Goal: Information Seeking & Learning: Find specific fact

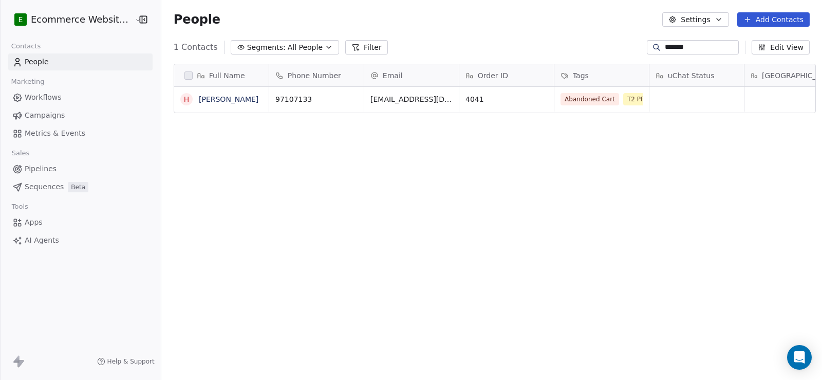
scroll to position [327, 660]
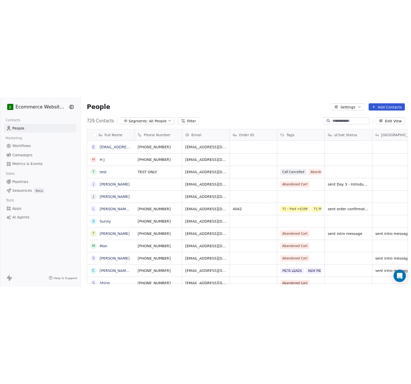
scroll to position [327, 660]
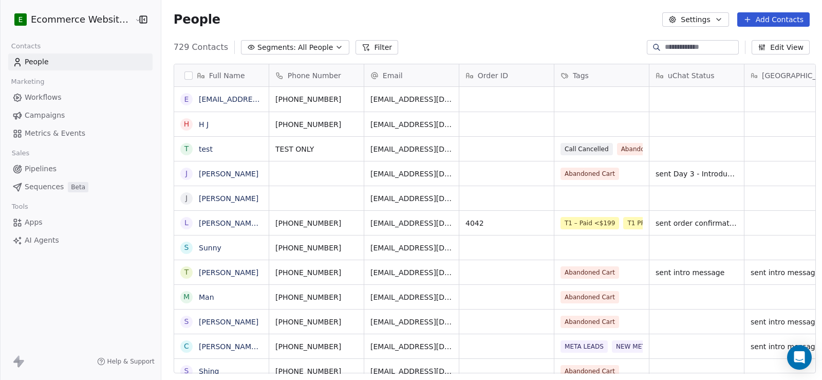
click at [536, 26] on div "People Settings Add Contacts" at bounding box center [492, 19] width 636 height 14
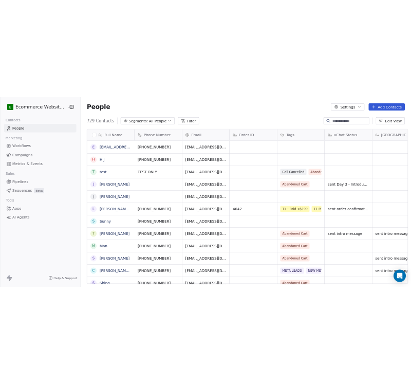
scroll to position [330, 413]
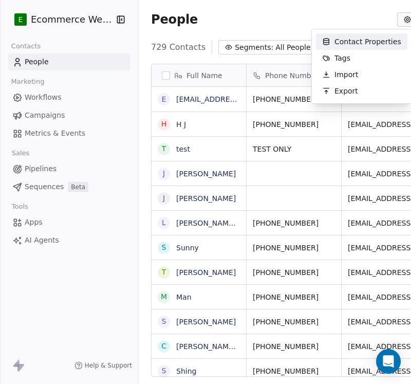
click at [325, 9] on html "E Ecommerce Website Builder Contacts People Marketing Workflows Campaigns Metri…" at bounding box center [205, 192] width 411 height 384
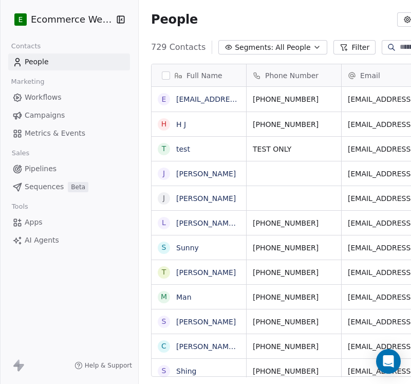
paste input "**********"
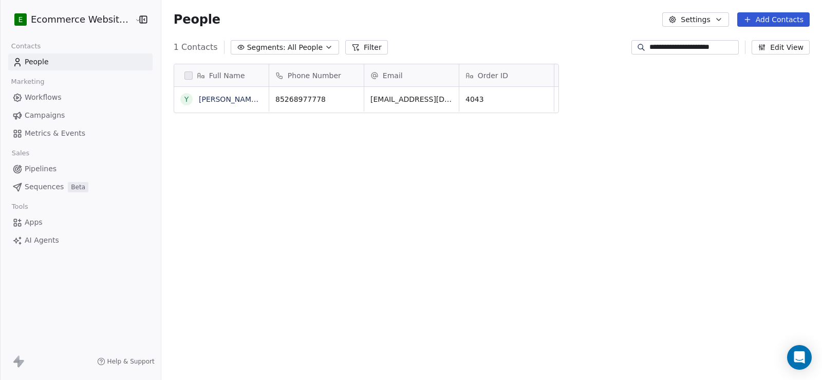
scroll to position [0, 0]
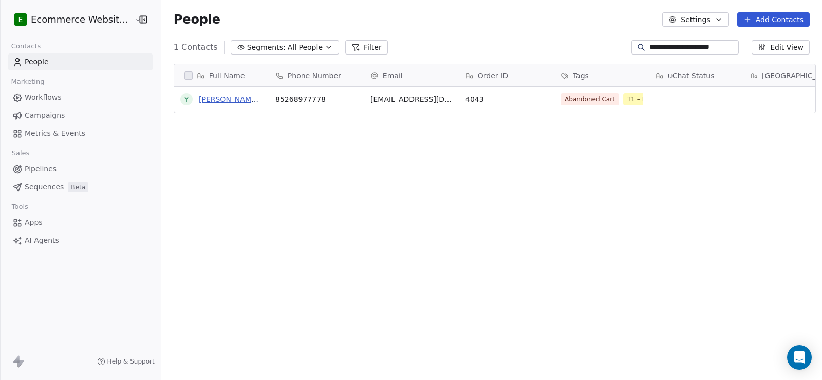
type input "**********"
click at [236, 99] on link "Yan Laam Cheung" at bounding box center [260, 99] width 122 height 8
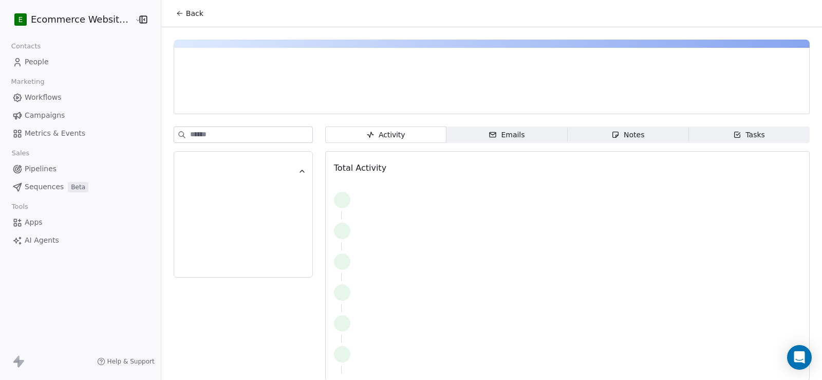
click at [622, 135] on div "Notes" at bounding box center [627, 134] width 33 height 11
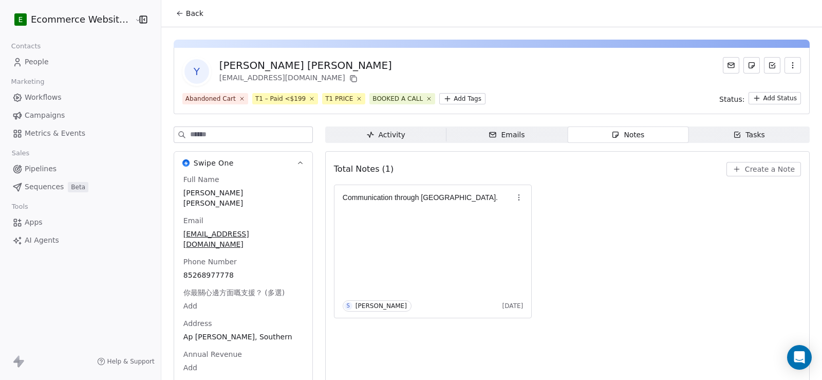
click at [186, 15] on span "Back" at bounding box center [194, 13] width 17 height 10
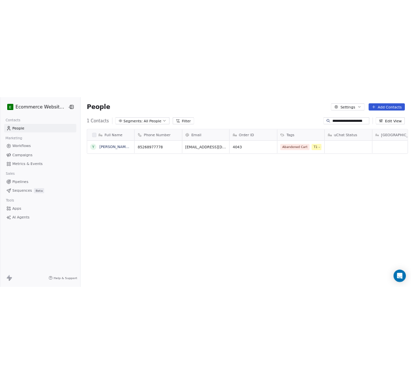
scroll to position [327, 660]
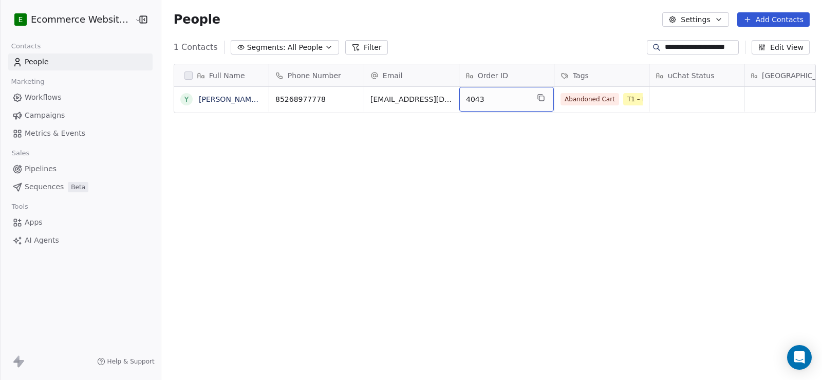
drag, startPoint x: 511, startPoint y: 106, endPoint x: 522, endPoint y: 100, distance: 13.3
click at [537, 96] on icon "grid" at bounding box center [541, 97] width 8 height 8
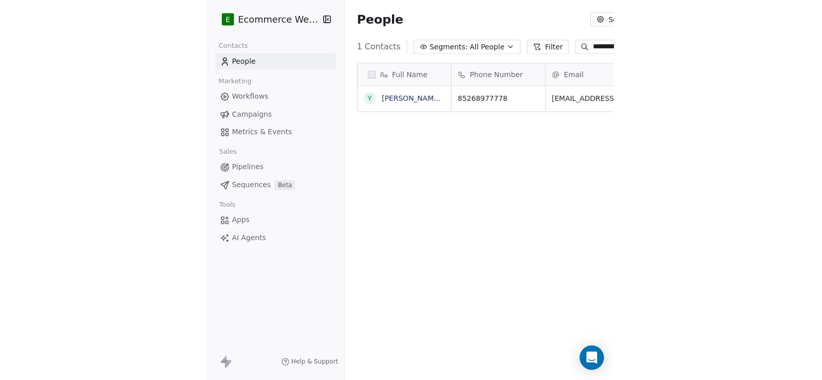
scroll to position [330, 403]
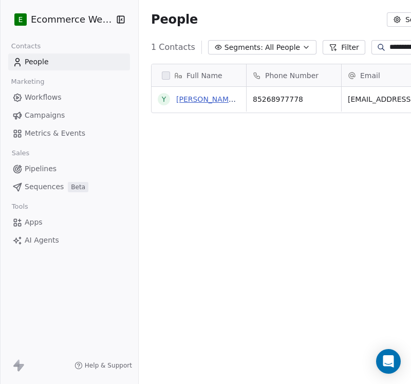
click at [199, 100] on link "Yan Laam Cheung" at bounding box center [237, 99] width 122 height 8
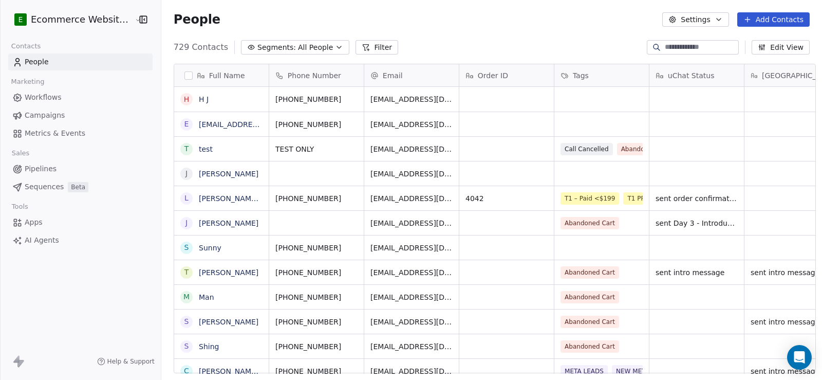
scroll to position [327, 660]
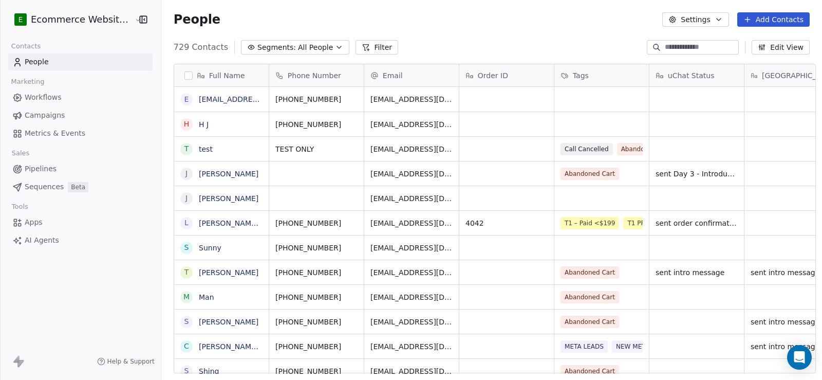
click at [699, 46] on input at bounding box center [701, 47] width 72 height 10
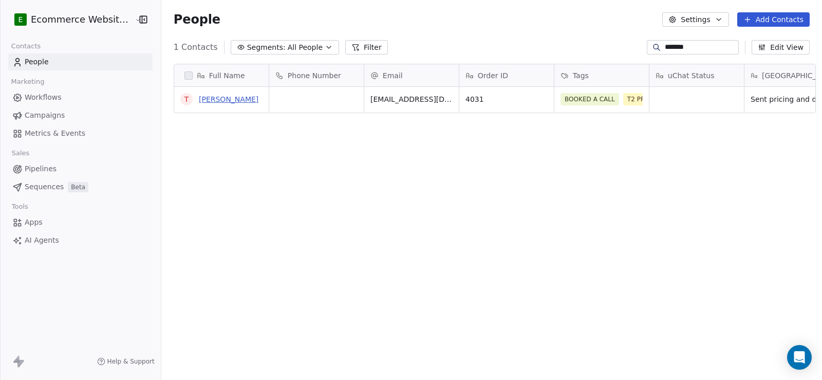
type input "*******"
click at [226, 102] on link "[PERSON_NAME]" at bounding box center [229, 99] width 60 height 8
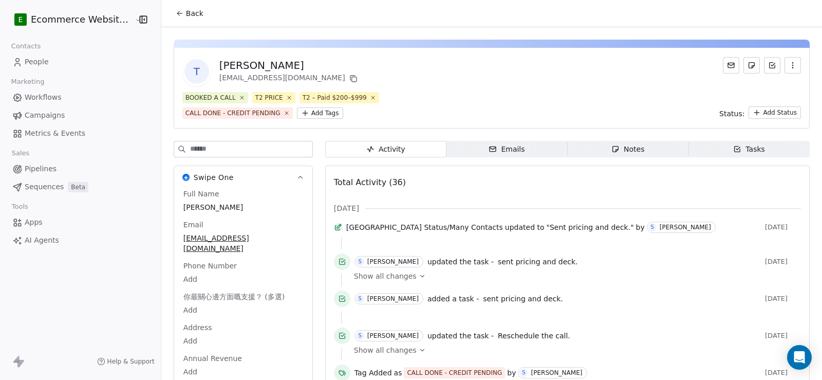
click at [765, 144] on span "Tasks Tasks" at bounding box center [748, 149] width 121 height 16
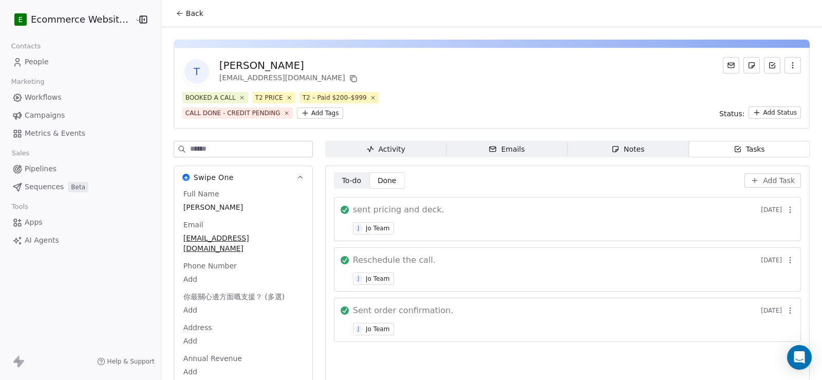
click at [194, 17] on span "Back" at bounding box center [194, 13] width 17 height 10
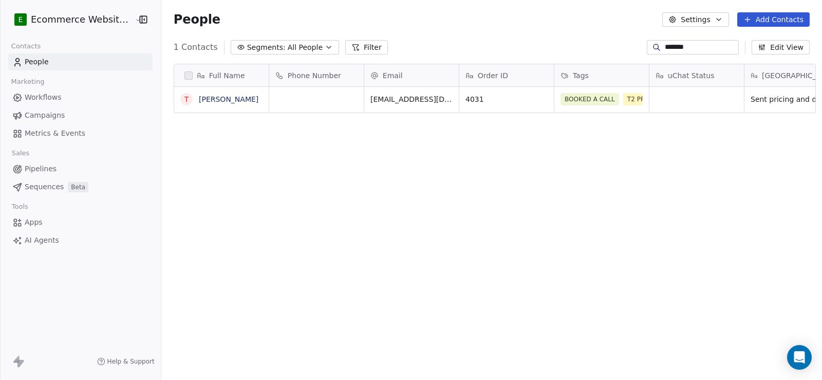
scroll to position [327, 660]
click at [501, 99] on icon "grid" at bounding box center [505, 97] width 8 height 8
click at [204, 98] on link "[PERSON_NAME]" at bounding box center [229, 99] width 60 height 8
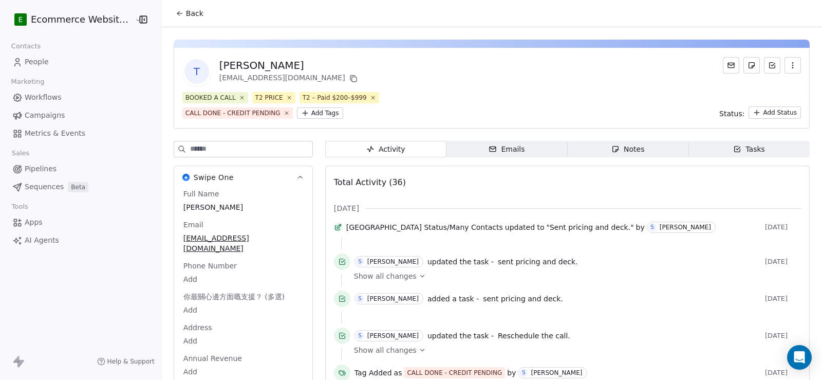
click at [640, 151] on span "Notes Notes" at bounding box center [627, 149] width 121 height 16
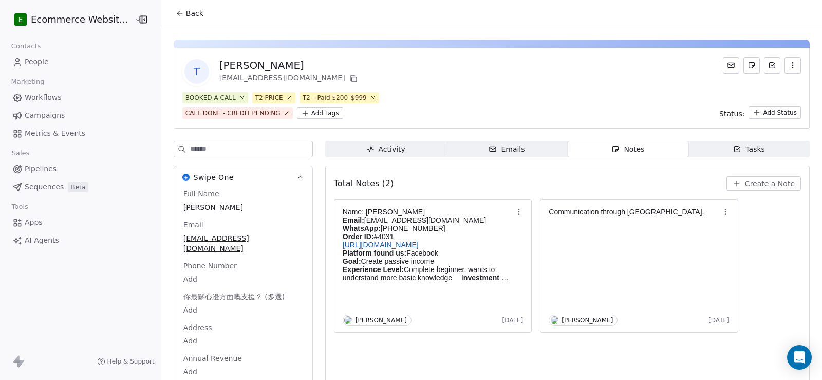
click at [186, 15] on span "Back" at bounding box center [194, 13] width 17 height 10
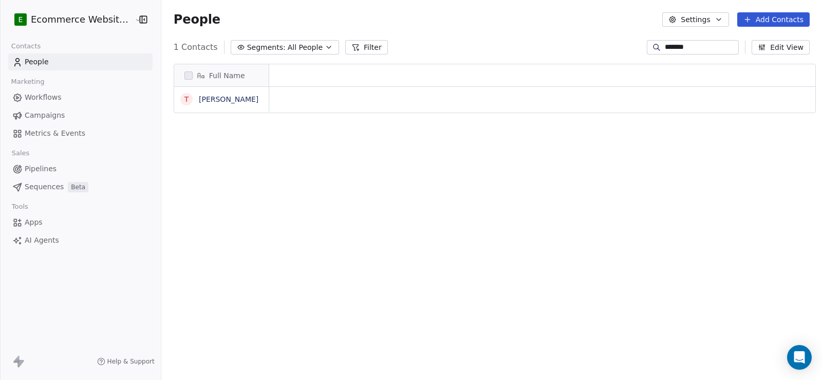
scroll to position [327, 660]
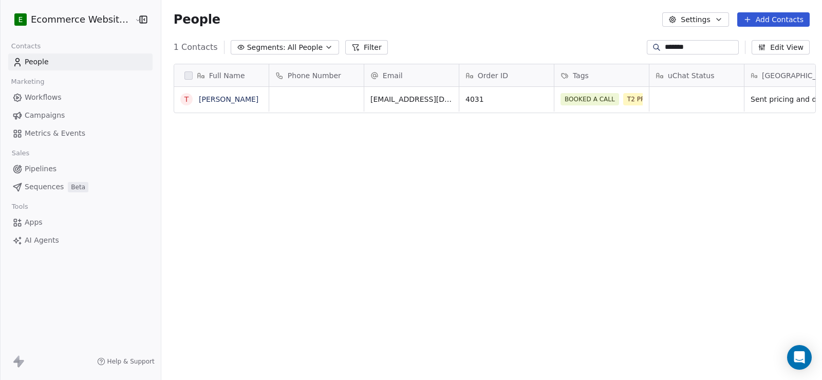
click at [665, 44] on input "*******" at bounding box center [701, 47] width 72 height 10
type input "*******"
click at [205, 98] on link "Herbert" at bounding box center [229, 99] width 60 height 8
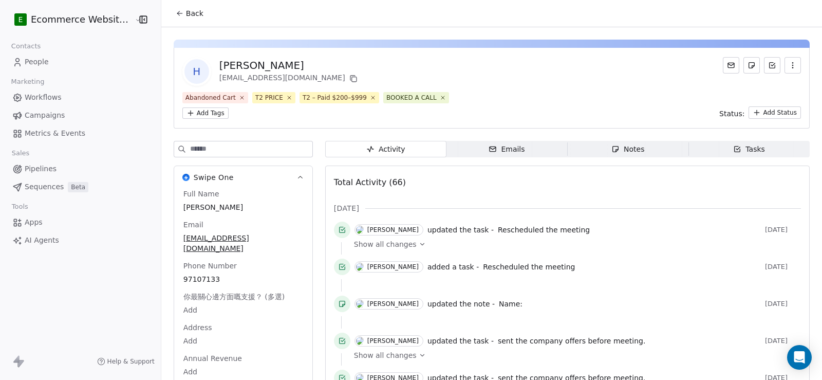
click at [603, 141] on span "Notes Notes" at bounding box center [627, 149] width 121 height 16
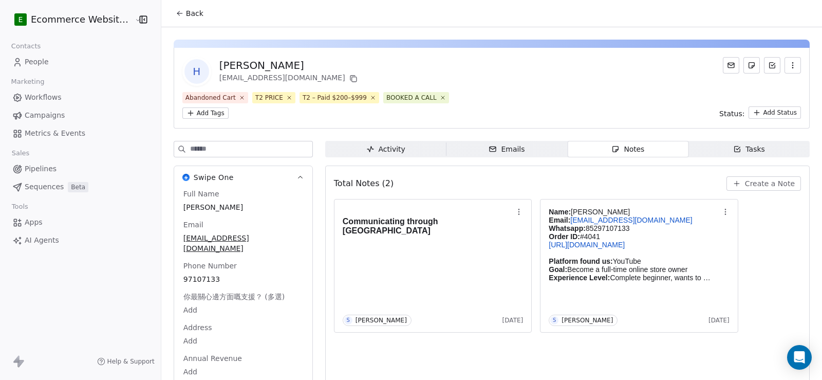
click at [472, 102] on html "E Ecommerce Website Builder Contacts People Marketing Workflows Campaigns Metri…" at bounding box center [411, 190] width 822 height 380
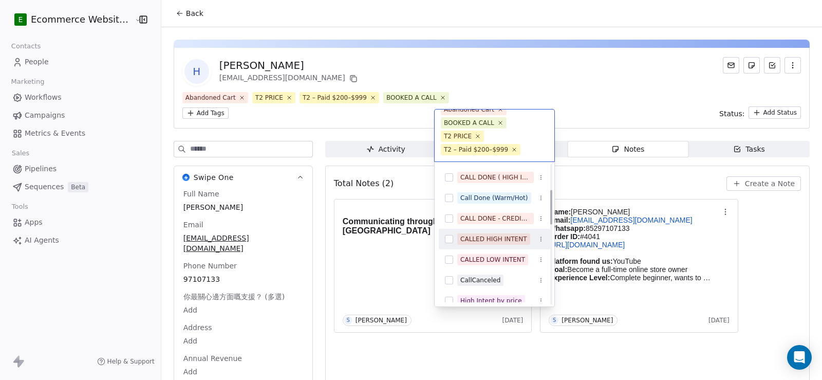
scroll to position [103, 0]
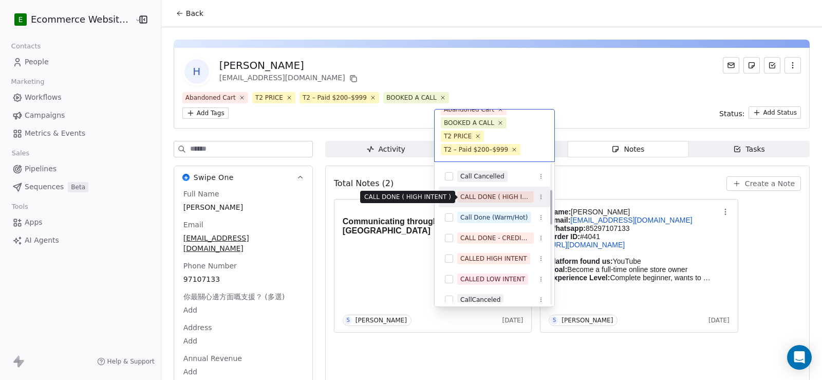
click at [493, 196] on div "CALL DONE ( HIGH INTENT )" at bounding box center [495, 196] width 70 height 9
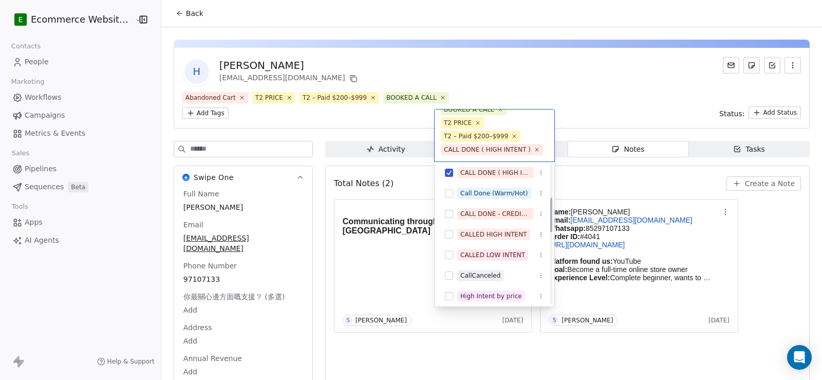
scroll to position [154, 0]
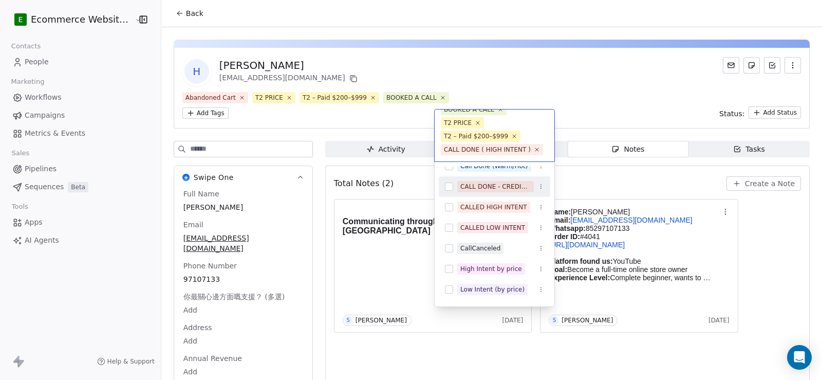
click at [587, 77] on html "E Ecommerce Website Builder Contacts People Marketing Workflows Campaigns Metri…" at bounding box center [411, 190] width 822 height 380
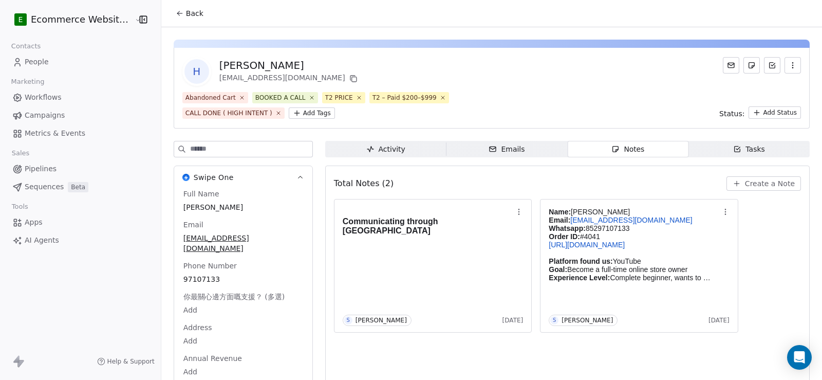
click at [186, 18] on span "Back" at bounding box center [194, 13] width 17 height 10
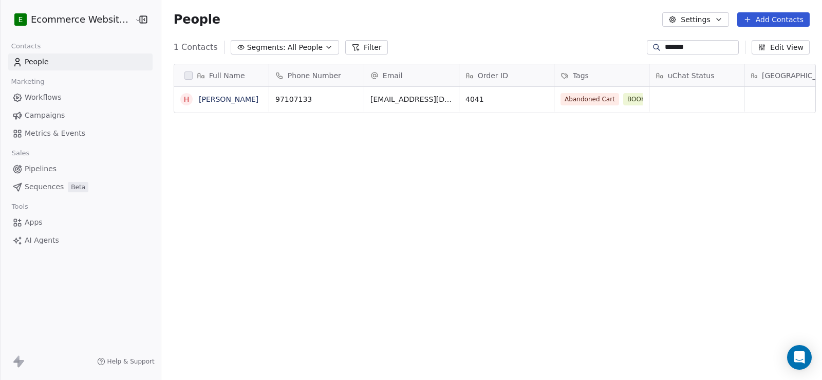
scroll to position [327, 660]
click at [669, 49] on input "*******" at bounding box center [701, 47] width 72 height 10
type input "*******"
click at [216, 98] on link "[PERSON_NAME]" at bounding box center [229, 99] width 60 height 8
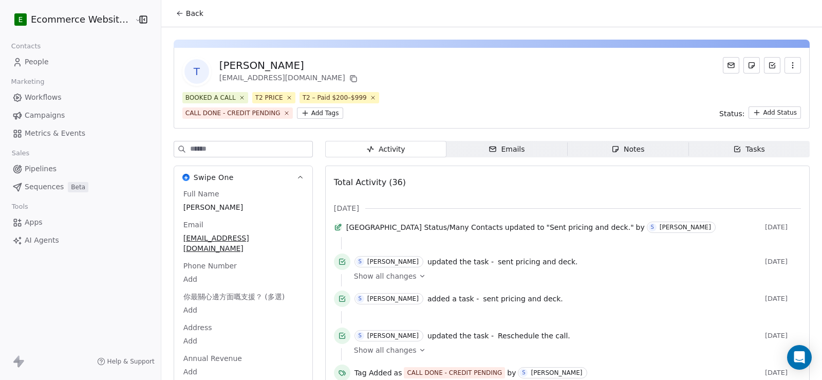
click at [193, 15] on span "Back" at bounding box center [194, 13] width 17 height 10
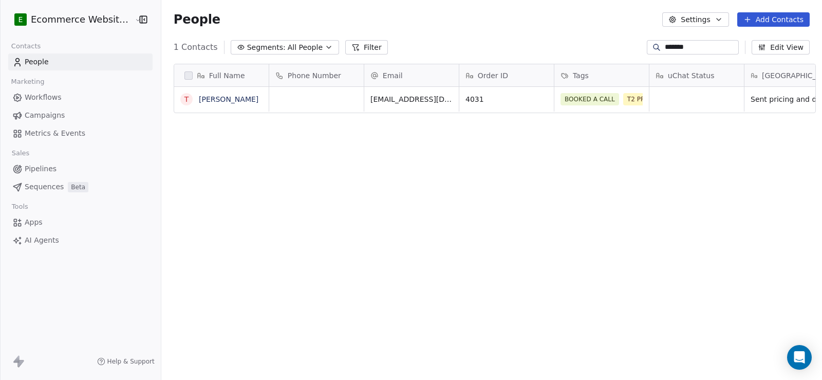
scroll to position [327, 660]
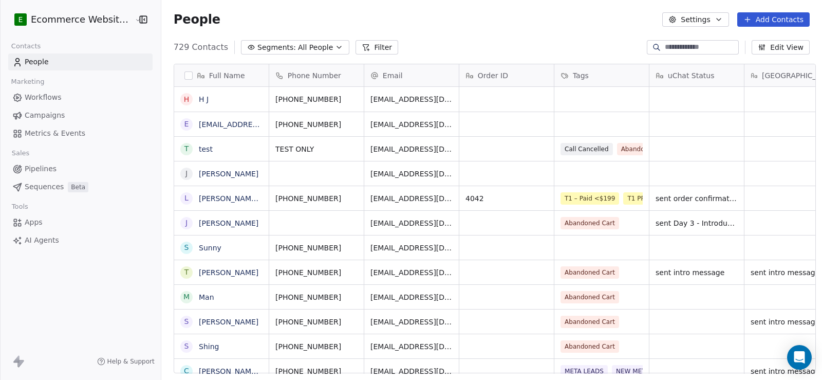
scroll to position [8, 8]
click at [671, 42] on input at bounding box center [701, 47] width 72 height 10
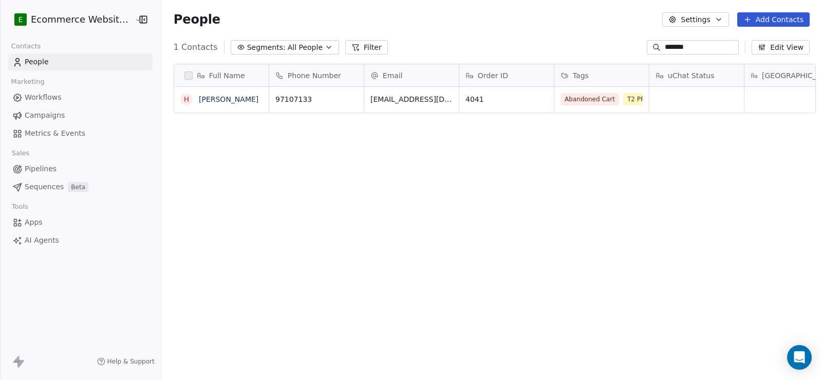
scroll to position [327, 660]
type input "*******"
click at [501, 96] on icon "grid" at bounding box center [505, 97] width 8 height 8
click at [205, 96] on link "Herbert" at bounding box center [229, 99] width 60 height 8
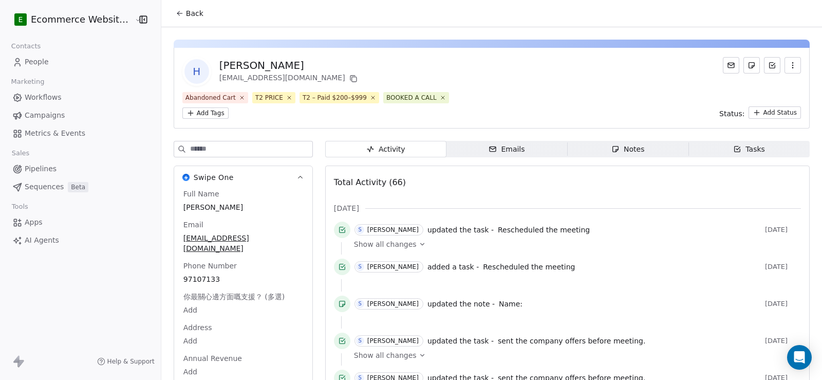
click at [186, 13] on span "Back" at bounding box center [194, 13] width 17 height 10
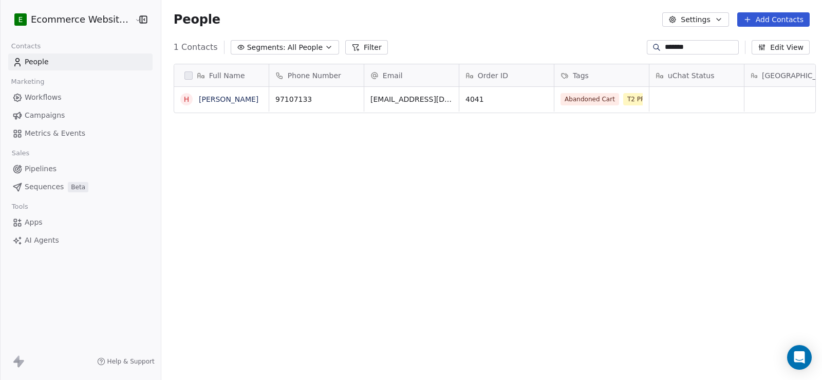
scroll to position [327, 660]
click at [348, 96] on icon "grid" at bounding box center [351, 97] width 8 height 8
